Goal: Task Accomplishment & Management: Use online tool/utility

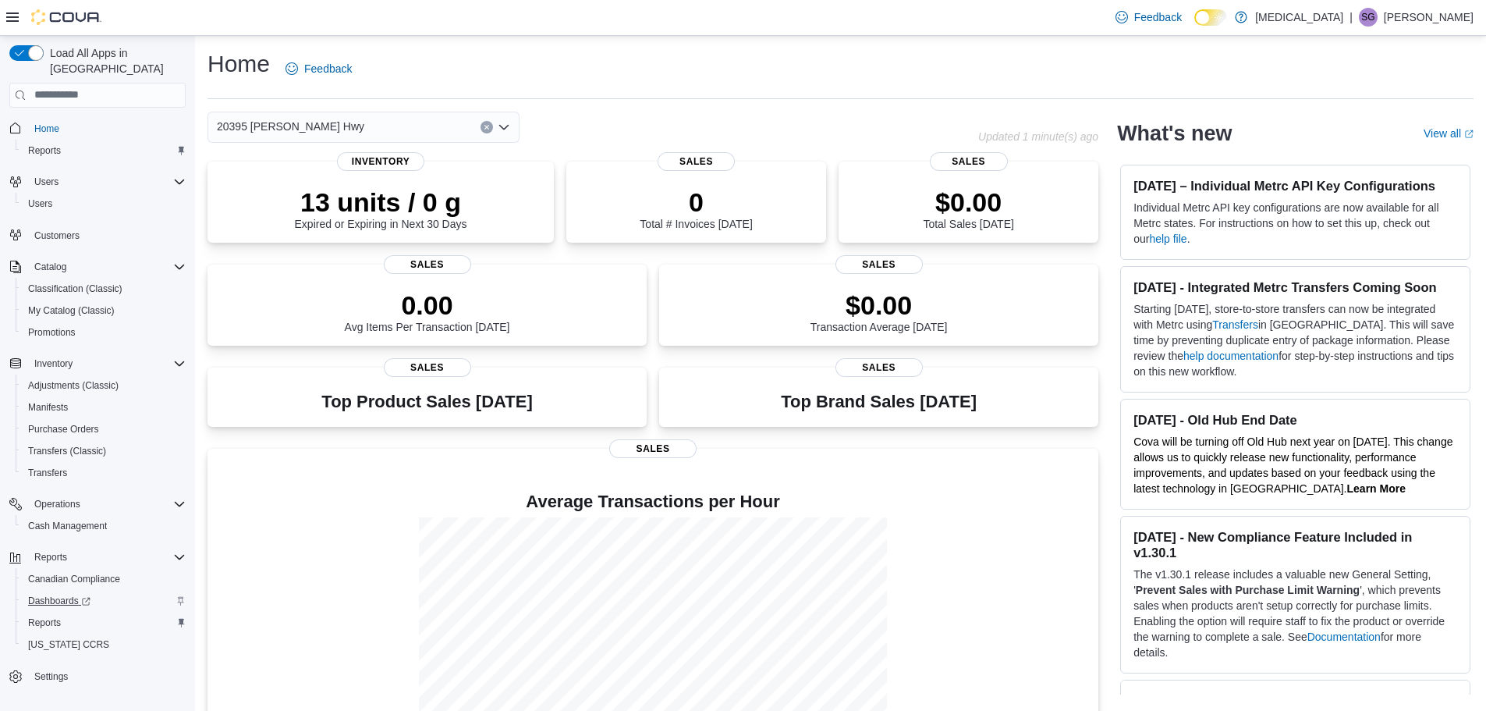
scroll to position [69, 0]
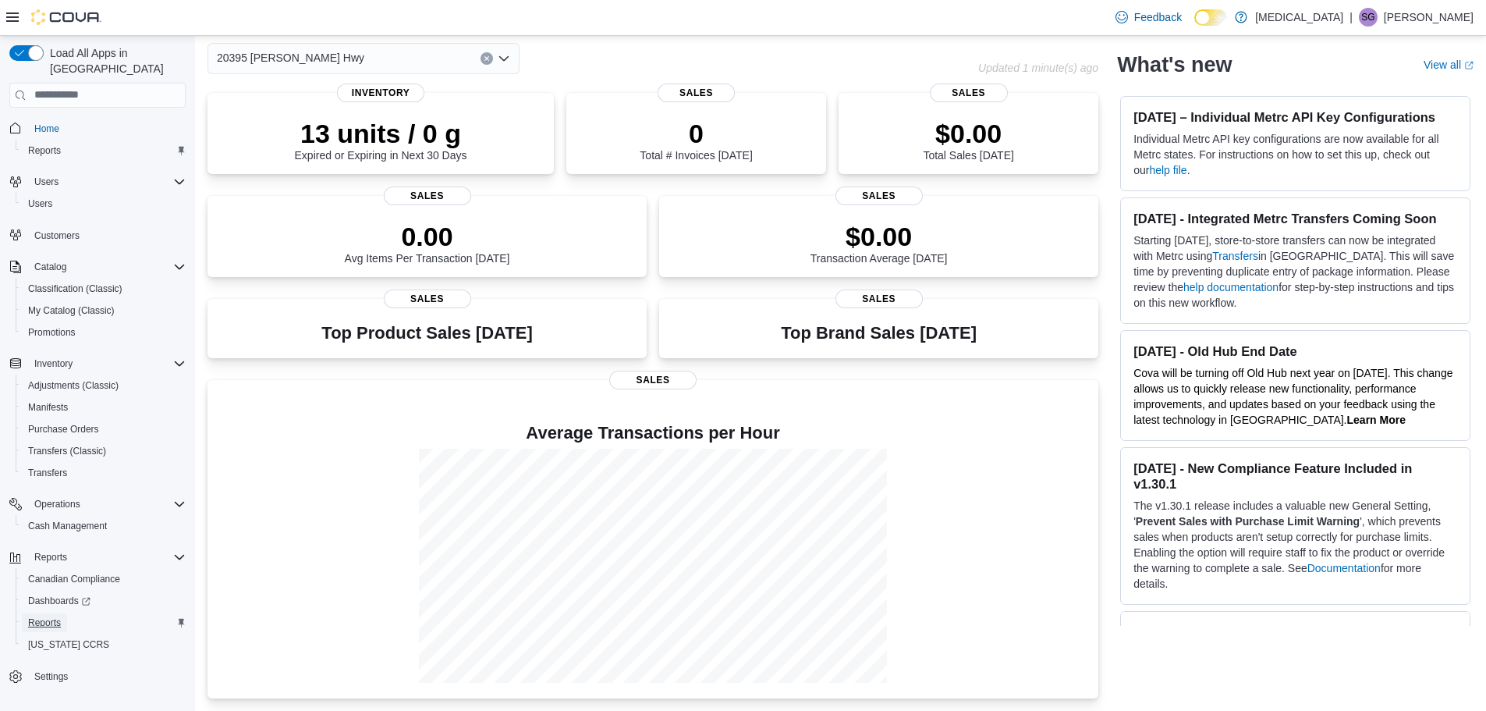
click at [48, 616] on span "Reports" at bounding box center [44, 622] width 33 height 12
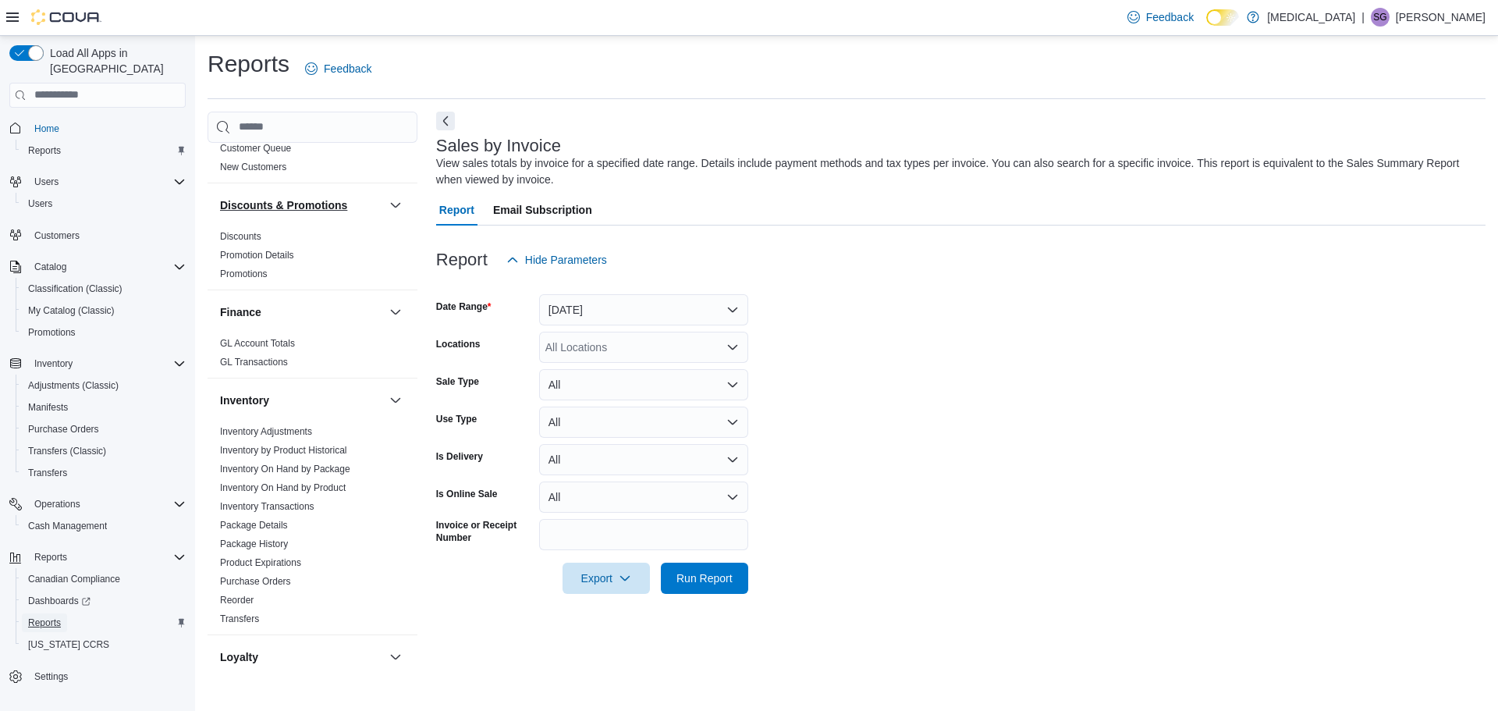
scroll to position [234, 0]
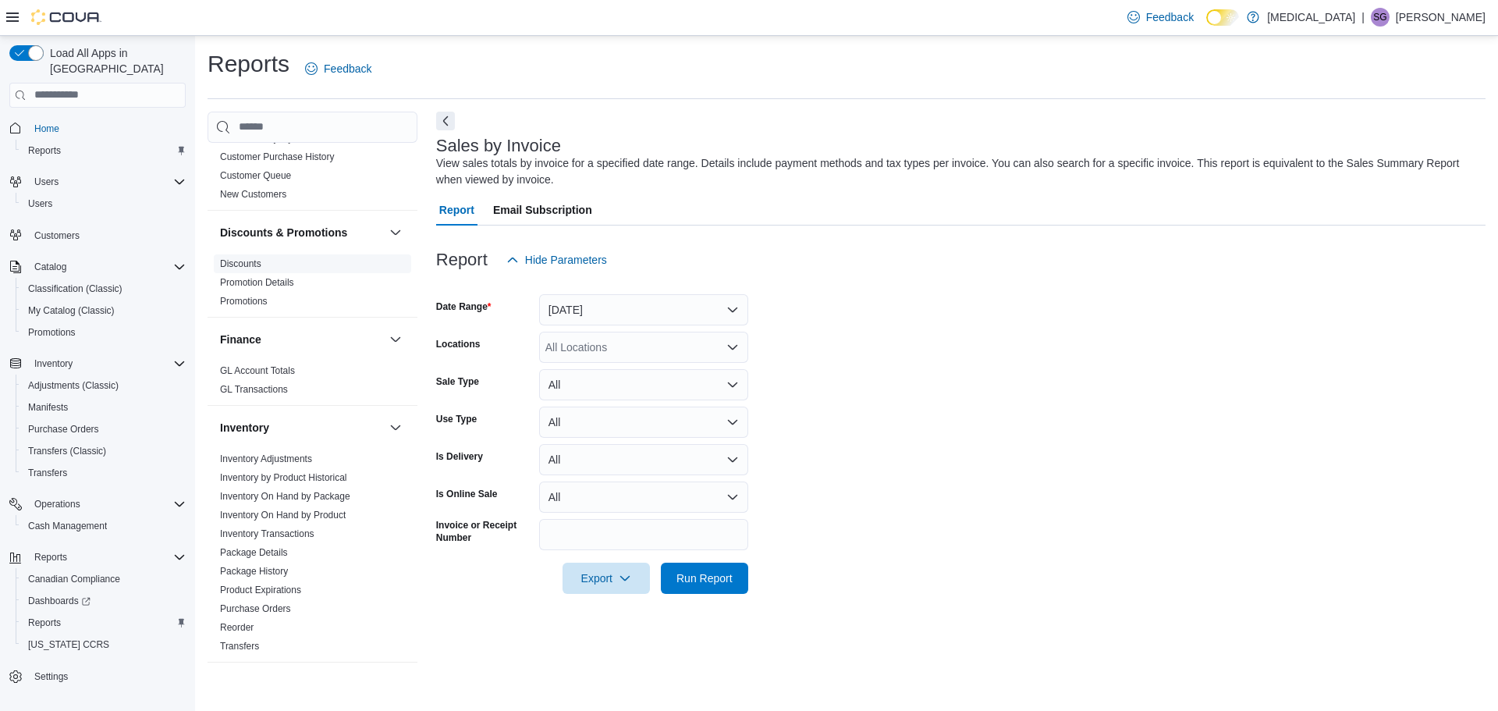
click at [240, 258] on link "Discounts" at bounding box center [240, 263] width 41 height 11
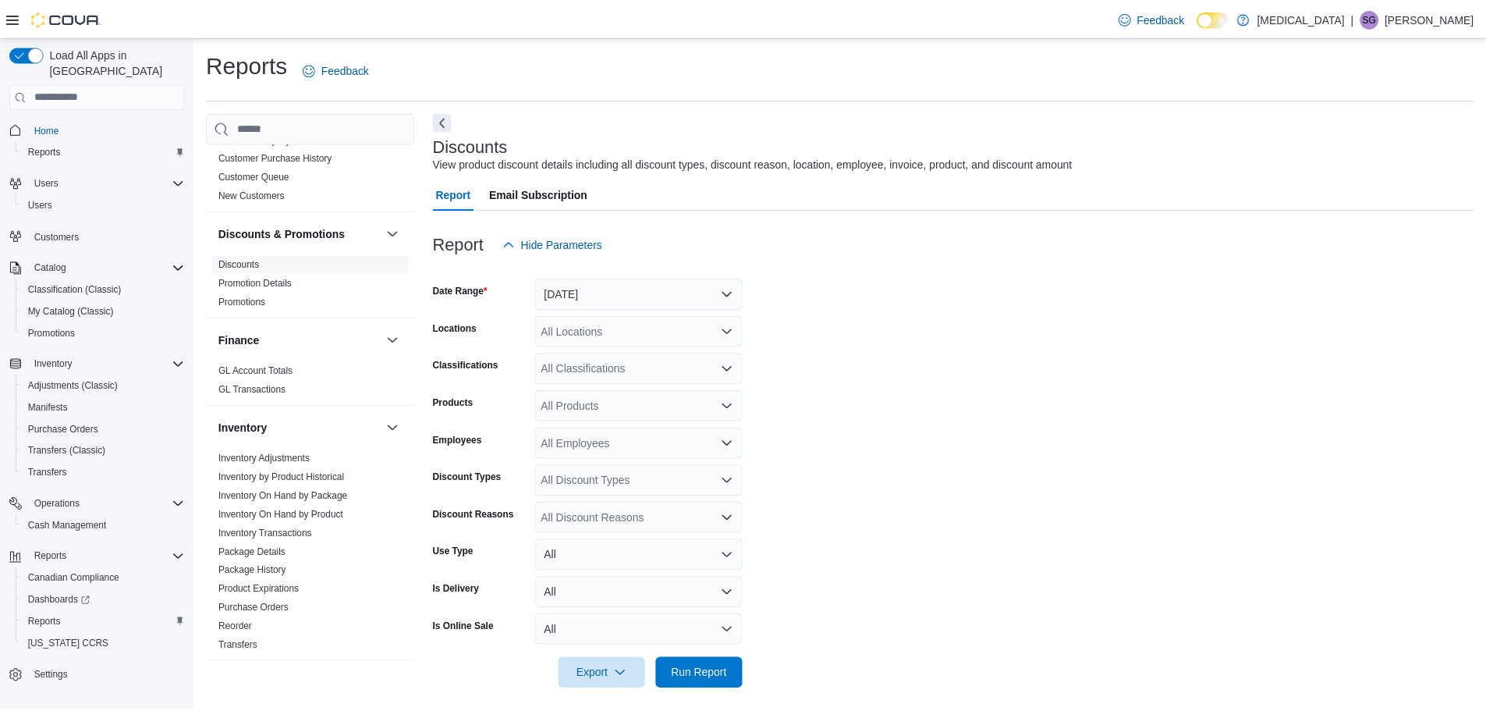
scroll to position [10, 0]
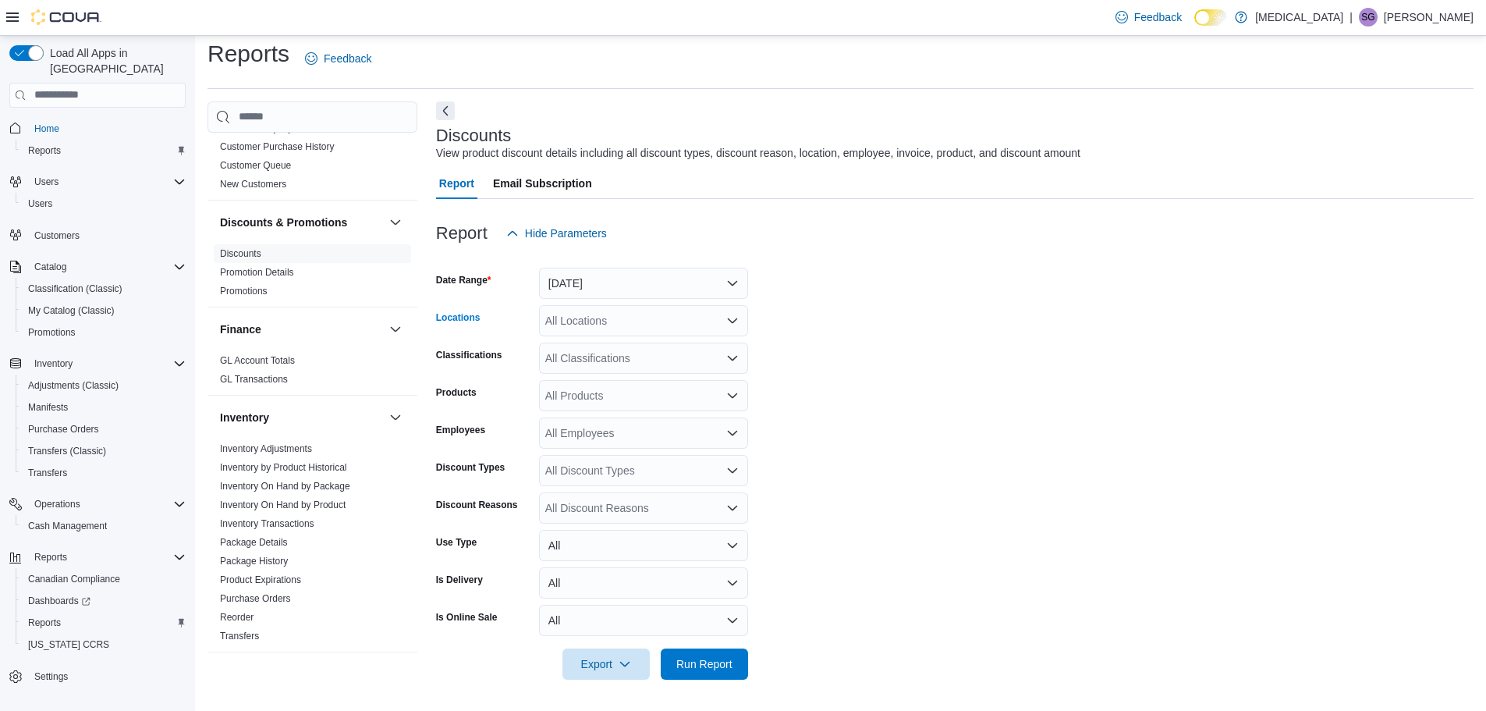
click at [594, 317] on div "All Locations" at bounding box center [643, 320] width 209 height 31
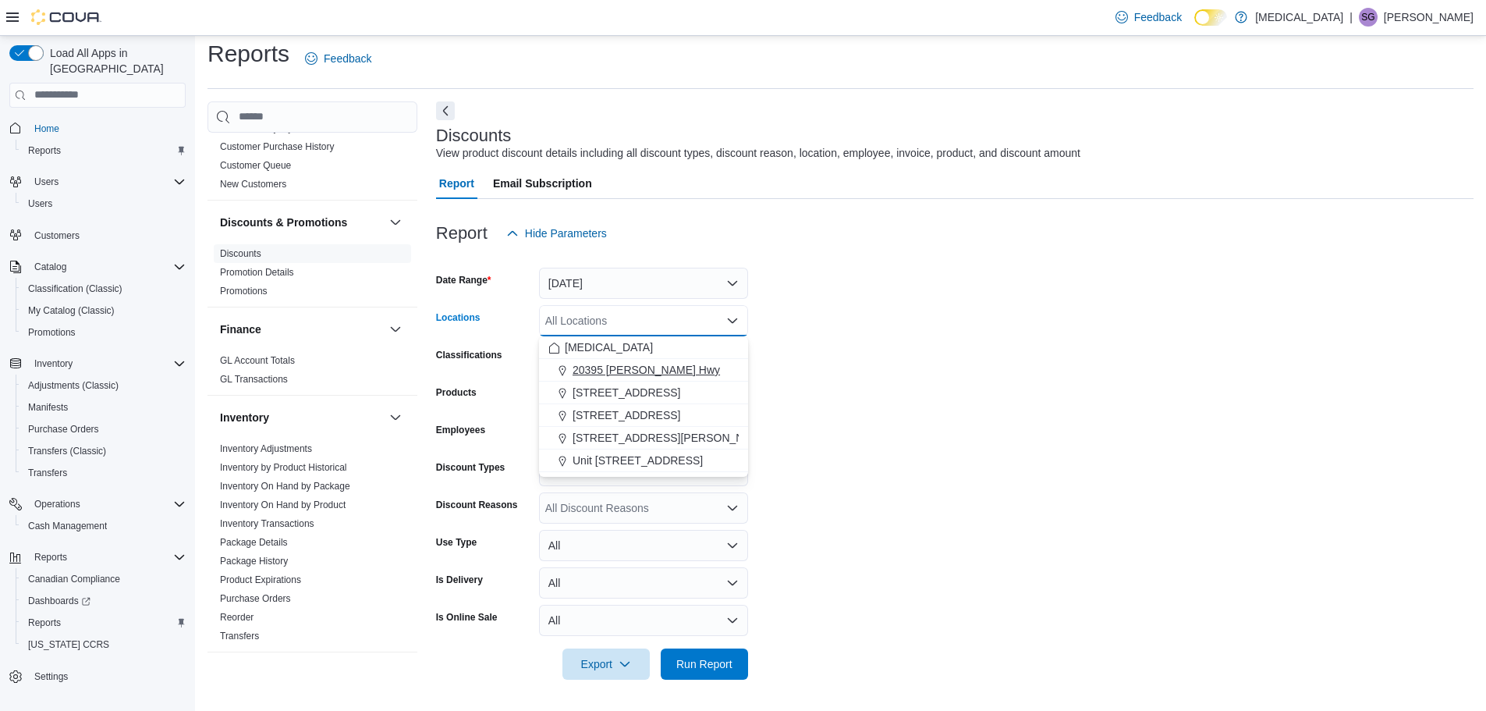
click at [608, 369] on span "20395 Lougheed Hwy" at bounding box center [646, 370] width 147 height 16
click at [998, 397] on form "Date Range Yesterday Locations 20395 Lougheed Hwy Combo box. Selected. 20395 Lo…" at bounding box center [955, 464] width 1038 height 431
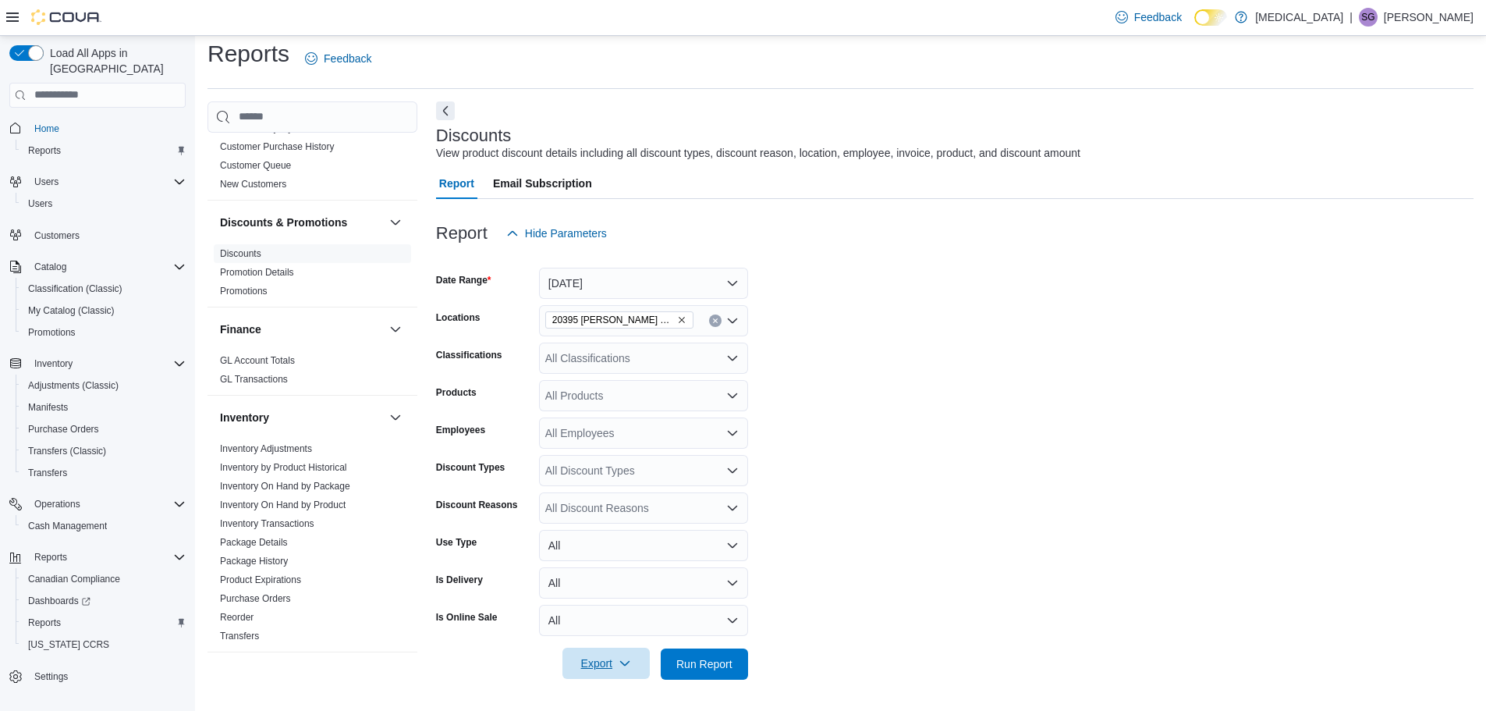
click at [607, 655] on span "Export" at bounding box center [606, 663] width 69 height 31
click at [619, 570] on span "Export to Excel" at bounding box center [608, 570] width 70 height 12
